Goal: Information Seeking & Learning: Check status

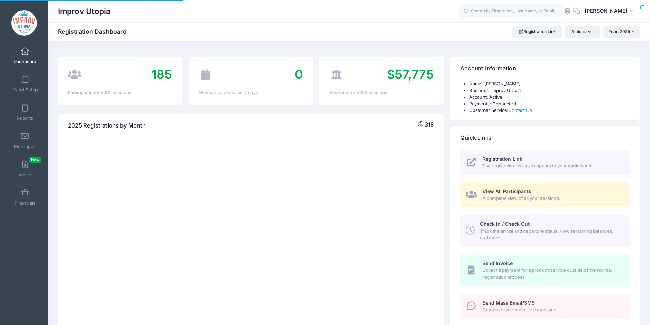
select select
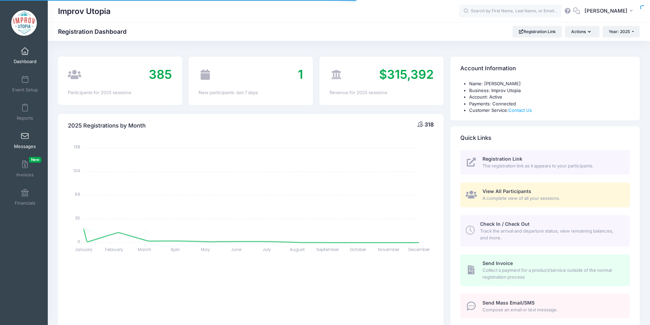
click at [25, 136] on span at bounding box center [25, 137] width 0 height 8
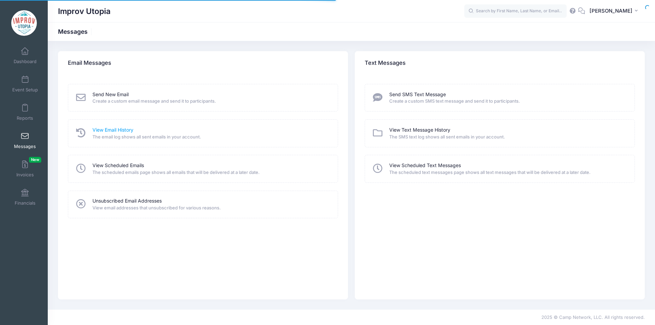
click at [103, 130] on link "View Email History" at bounding box center [112, 130] width 41 height 7
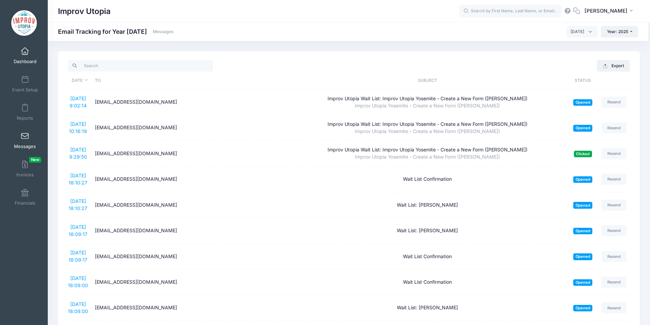
click at [25, 53] on span at bounding box center [25, 52] width 0 height 8
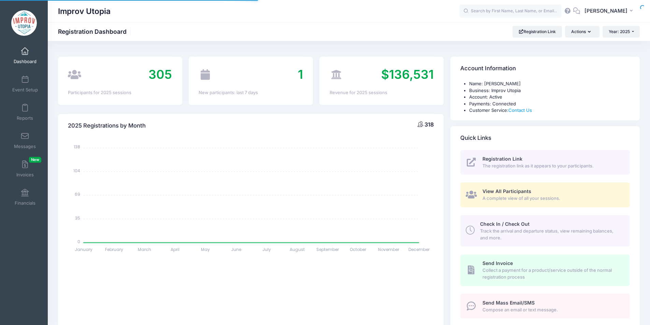
select select
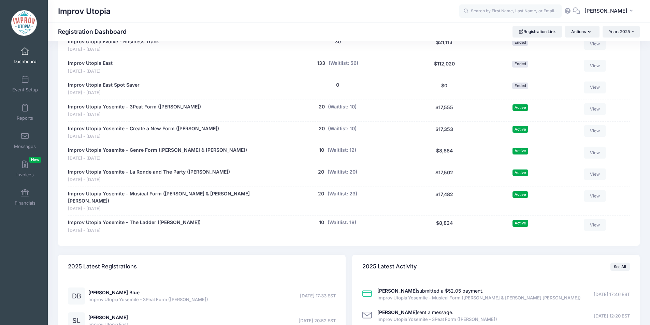
scroll to position [393, 0]
